Goal: Transaction & Acquisition: Download file/media

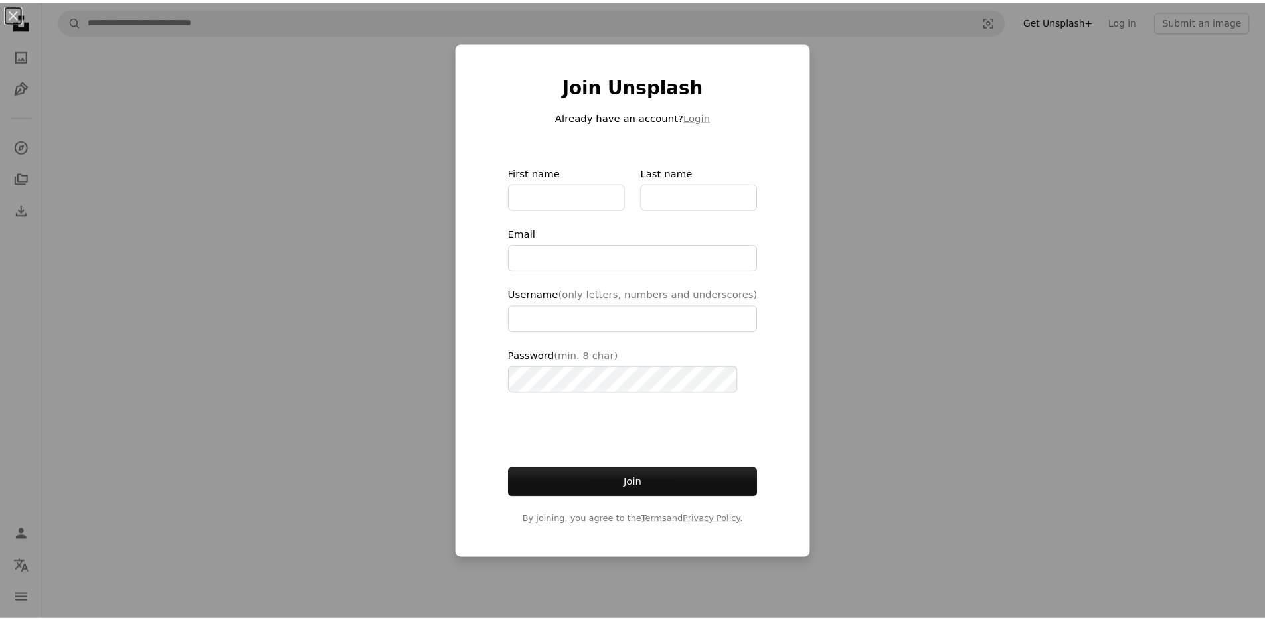
scroll to position [120, 0]
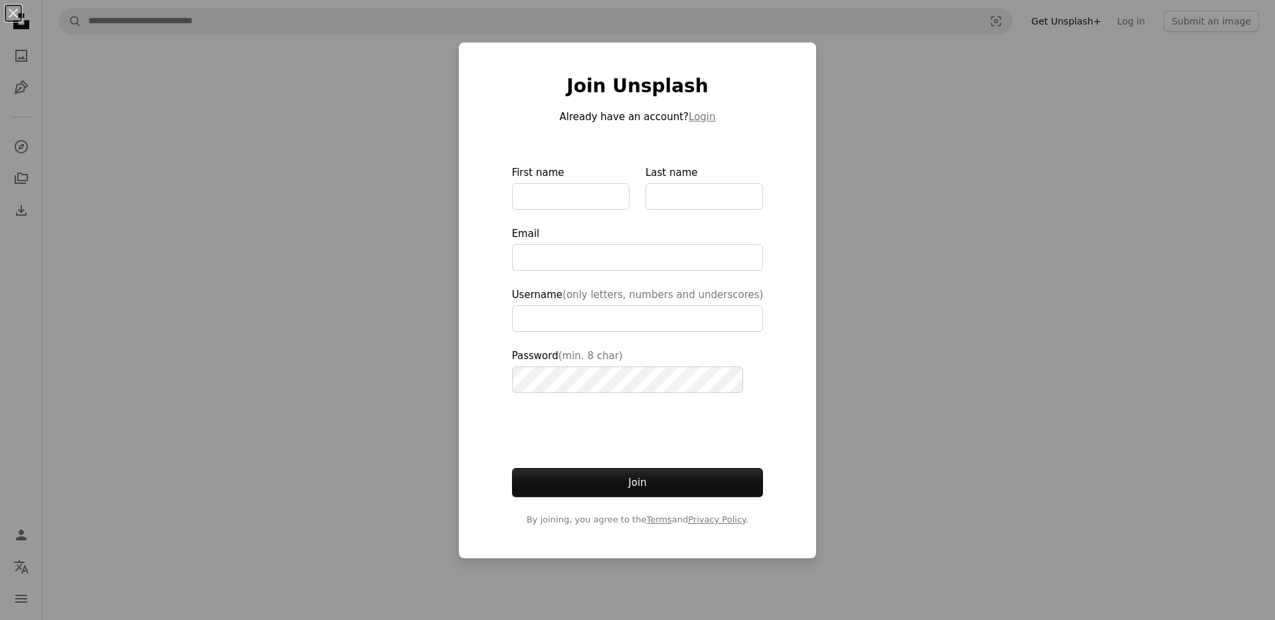
type input "**********"
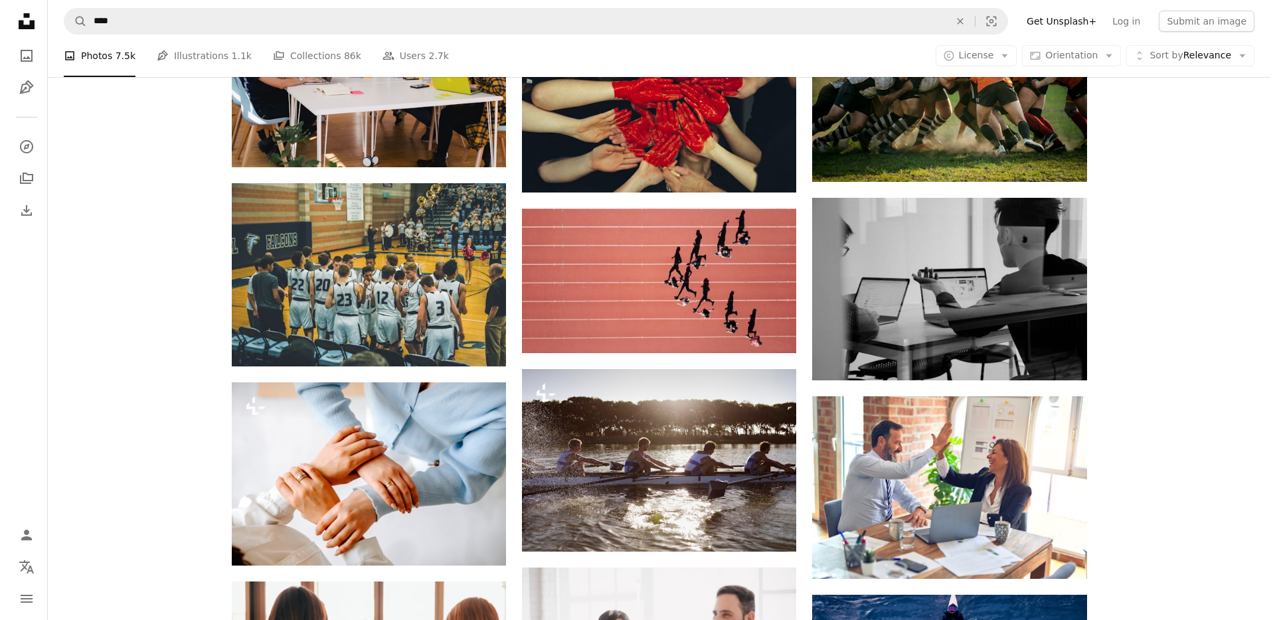
scroll to position [5895, 0]
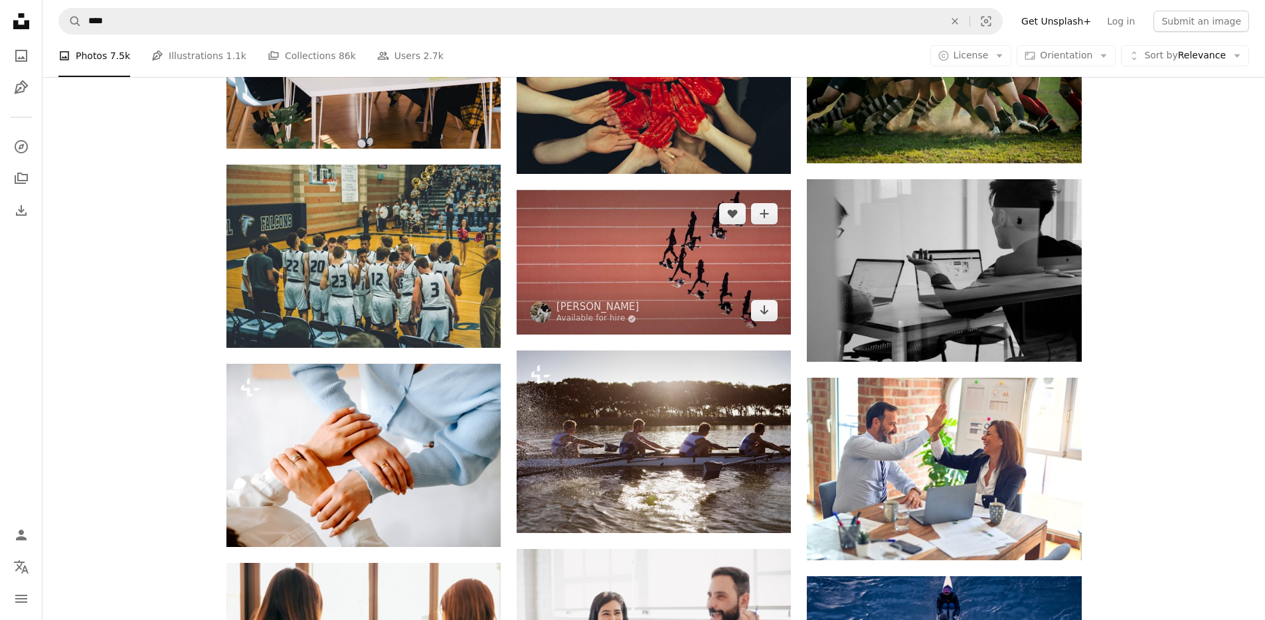
click at [636, 240] on img at bounding box center [654, 262] width 274 height 145
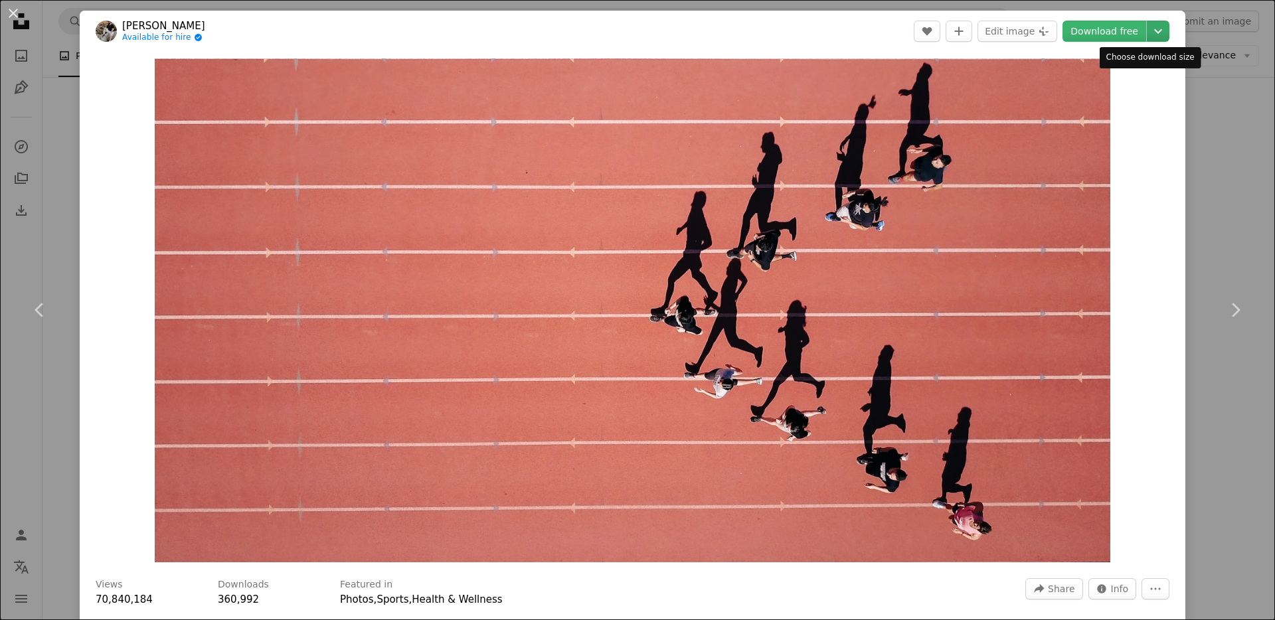
click at [1148, 25] on icon "Chevron down" at bounding box center [1158, 31] width 21 height 16
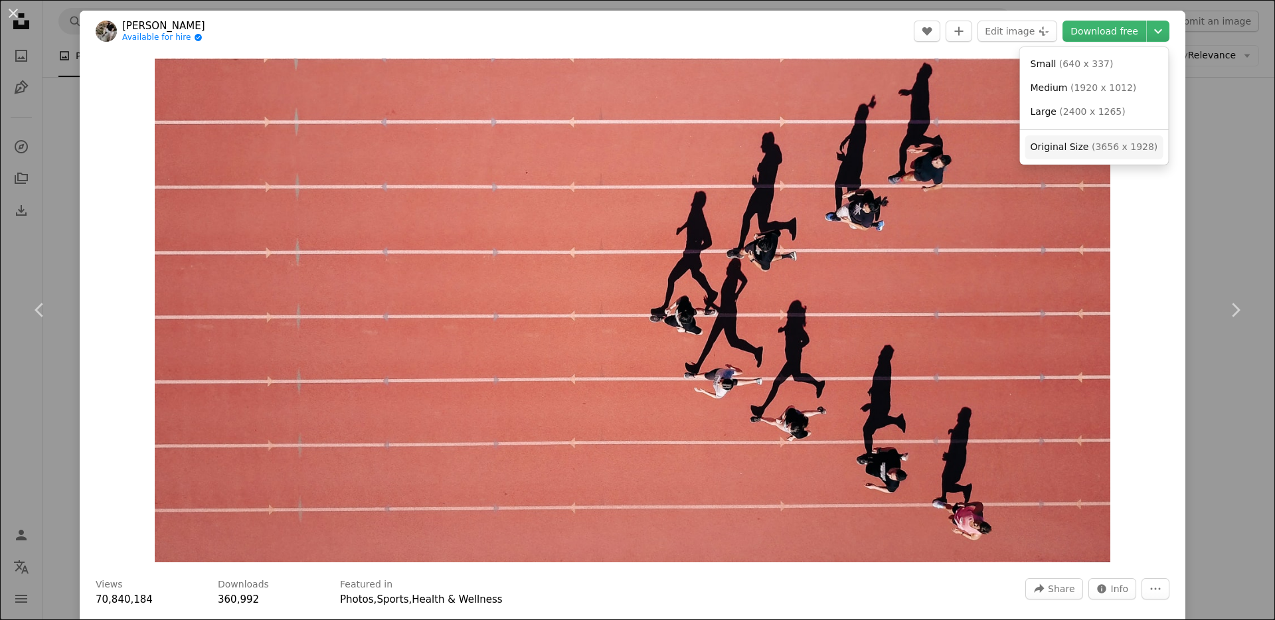
click at [1092, 143] on span "( 3656 x 1928 )" at bounding box center [1125, 146] width 66 height 11
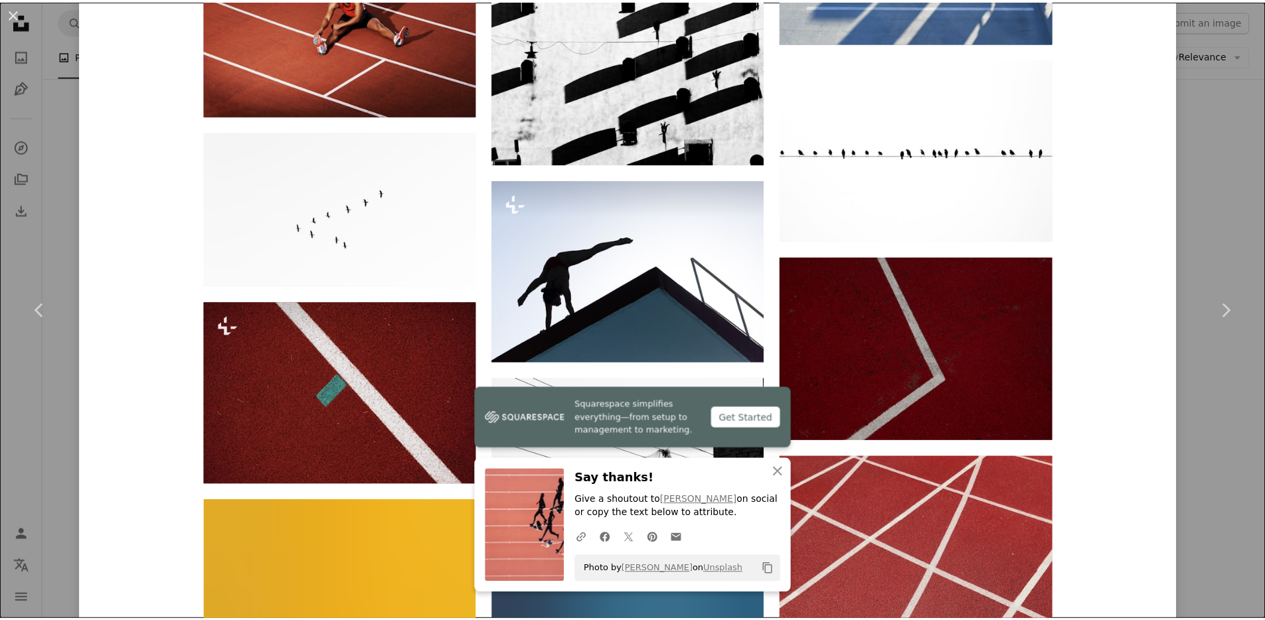
scroll to position [5821, 0]
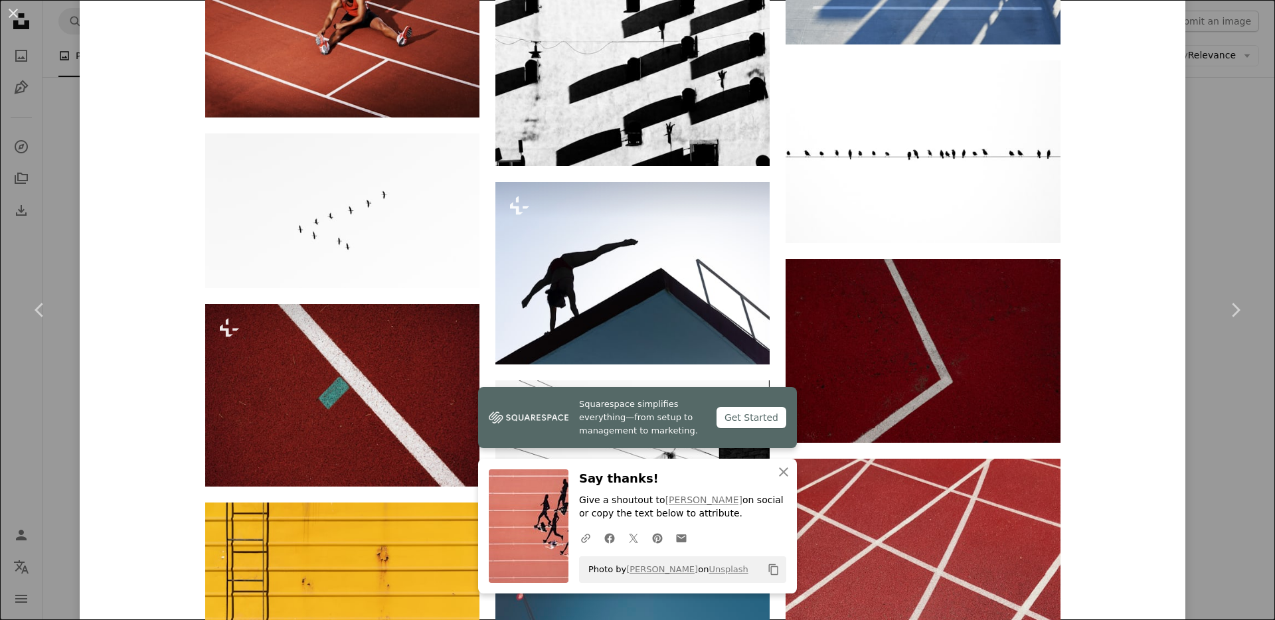
click at [1213, 232] on div "An X shape Chevron left Chevron right Squarespace simplifies everything—from se…" at bounding box center [637, 310] width 1275 height 620
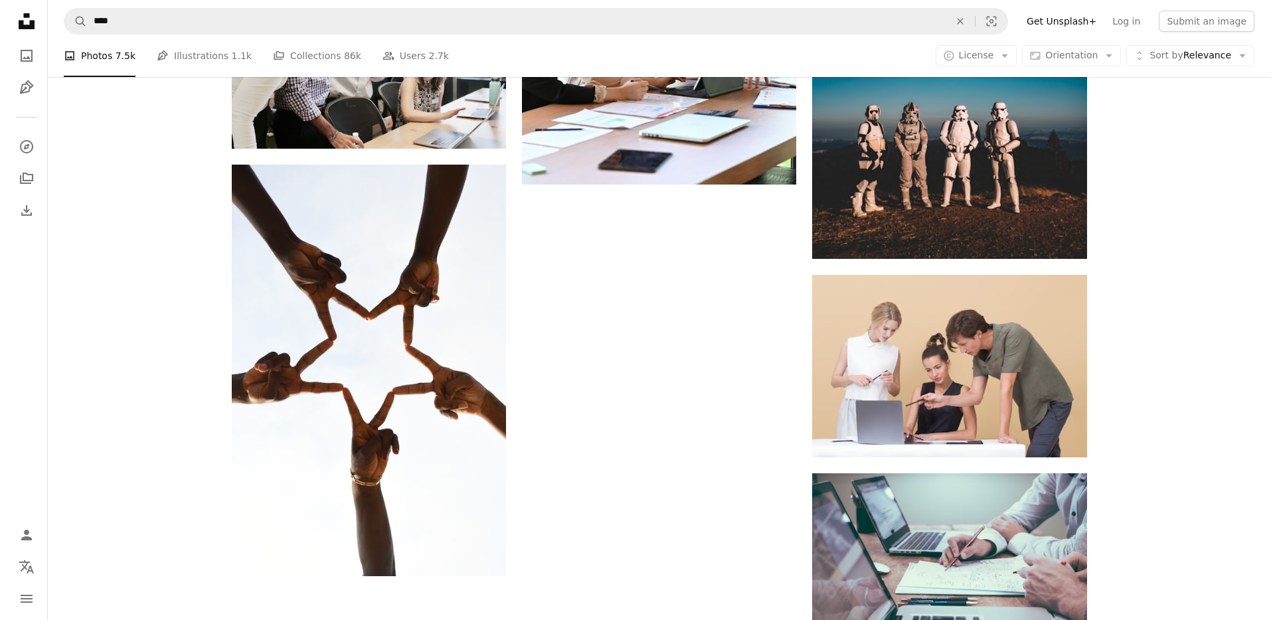
scroll to position [8141, 0]
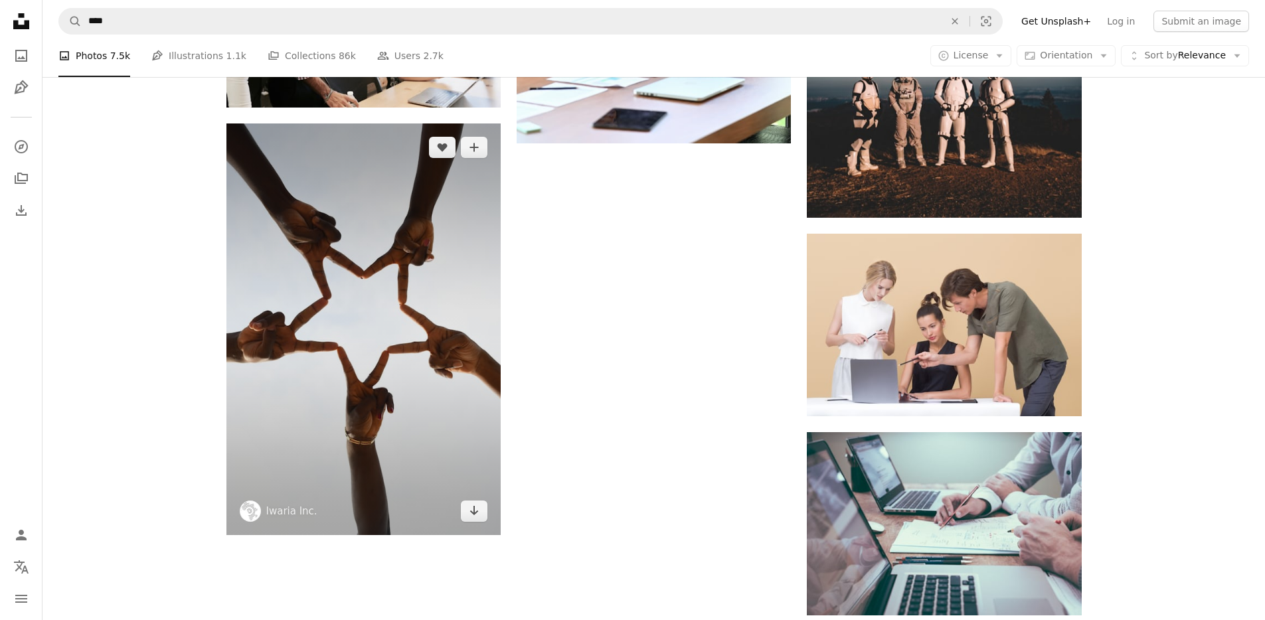
click at [406, 304] on img at bounding box center [363, 330] width 274 height 412
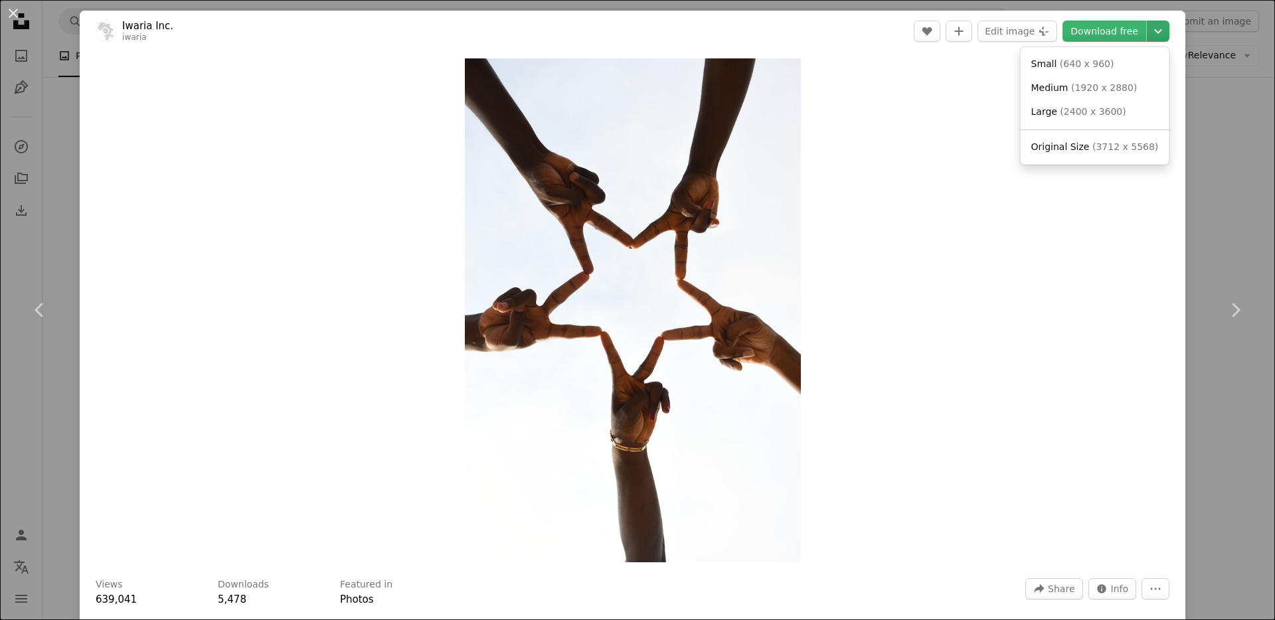
click at [1148, 35] on icon "Chevron down" at bounding box center [1158, 31] width 21 height 16
click at [1105, 145] on span "( 3712 x 5568 )" at bounding box center [1126, 146] width 66 height 11
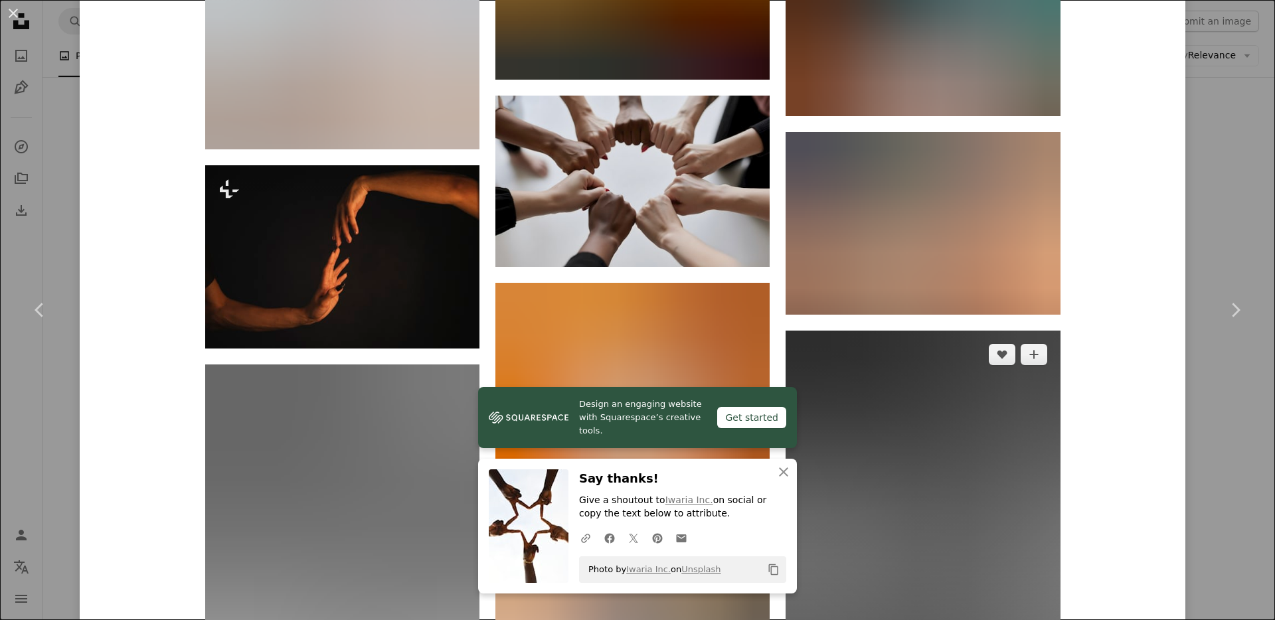
scroll to position [1622, 0]
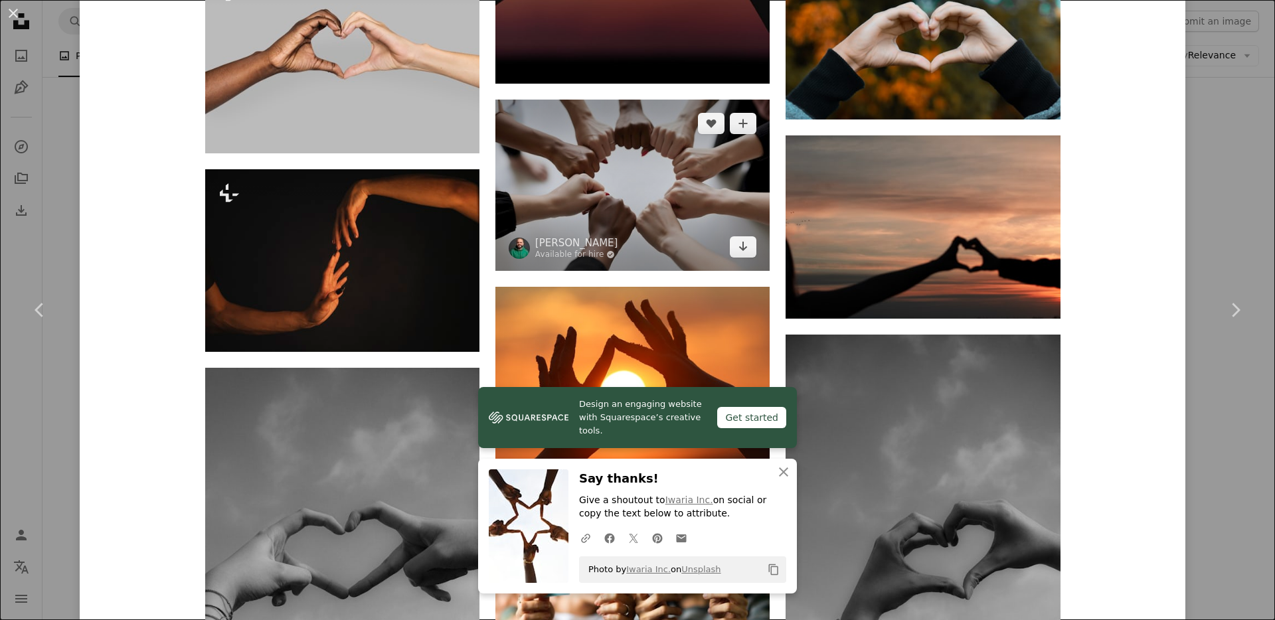
click at [664, 183] on img at bounding box center [633, 185] width 274 height 171
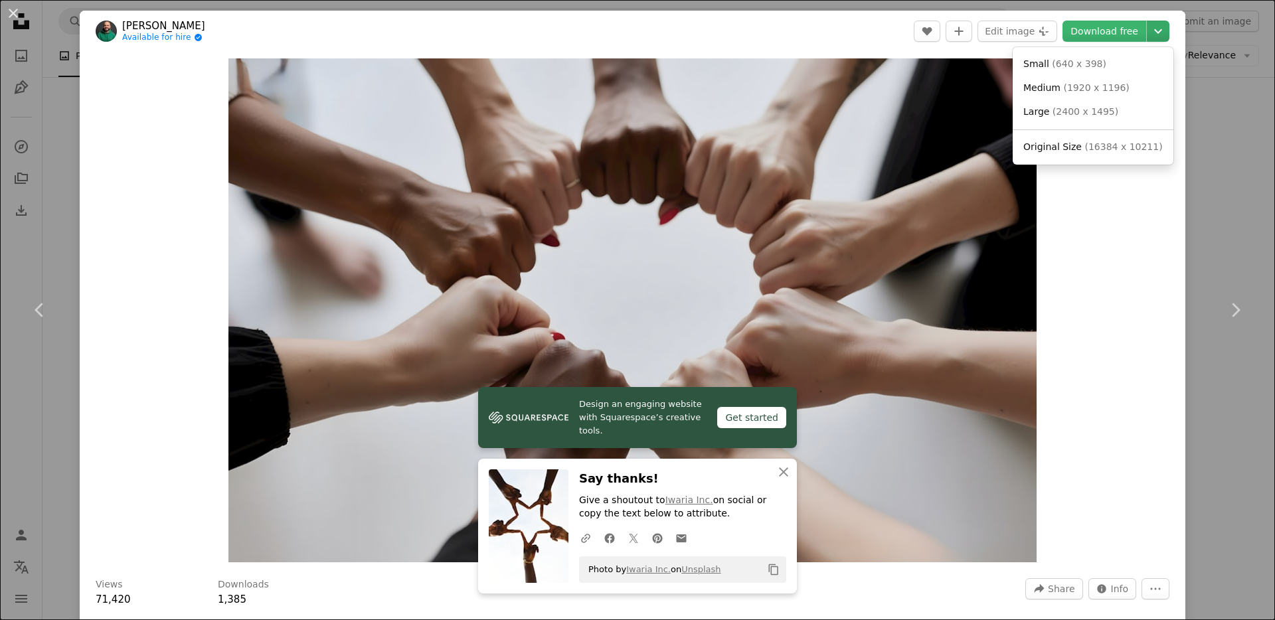
click at [1148, 28] on icon "Chevron down" at bounding box center [1158, 31] width 21 height 16
click at [1063, 148] on span "Original Size" at bounding box center [1053, 146] width 58 height 11
